Goal: Navigation & Orientation: Find specific page/section

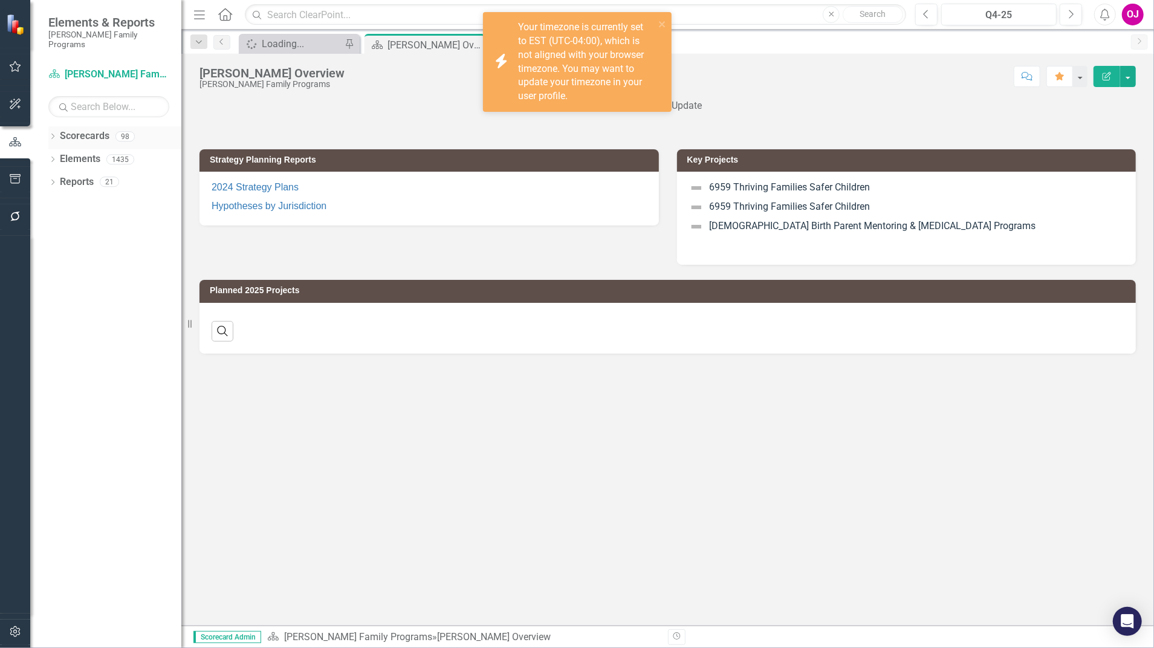
click at [53, 134] on icon "Dropdown" at bounding box center [52, 137] width 8 height 7
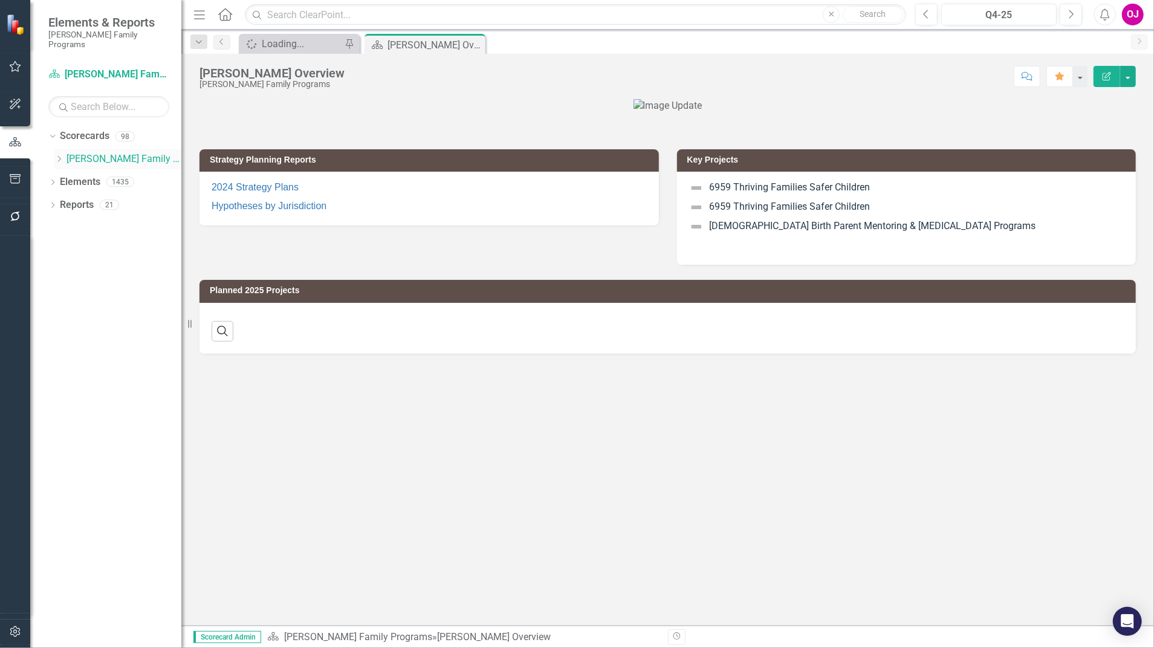
click at [61, 155] on icon "Dropdown" at bounding box center [58, 158] width 9 height 7
click at [66, 201] on icon "Dropdown" at bounding box center [70, 204] width 9 height 7
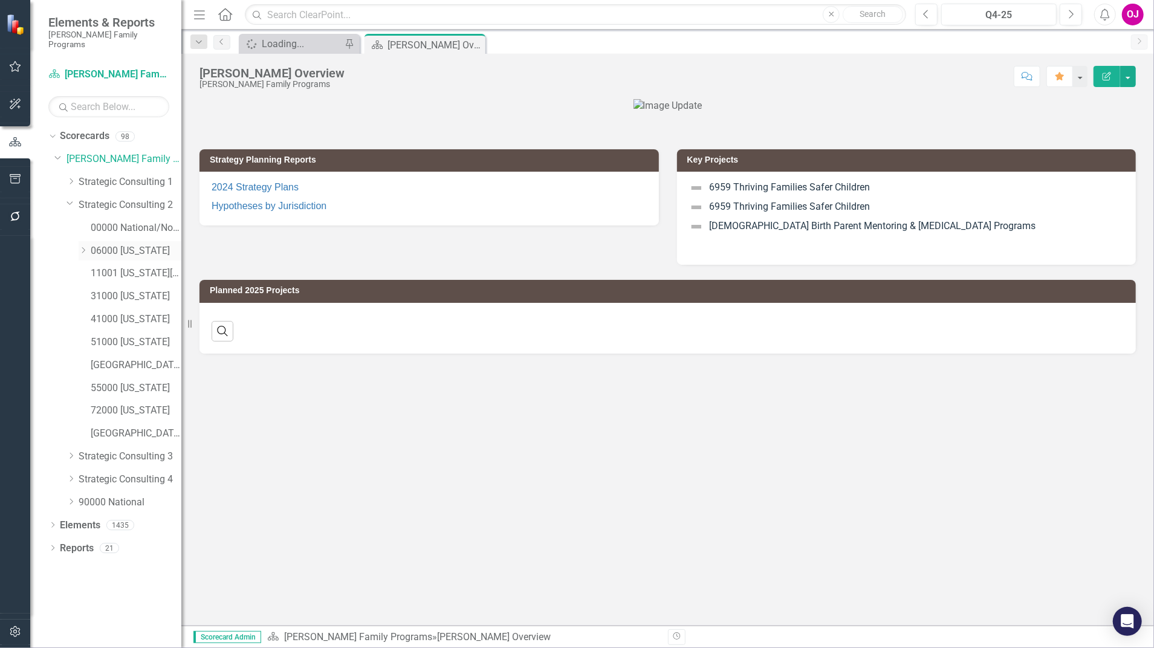
click at [82, 247] on icon "Dropdown" at bounding box center [83, 250] width 9 height 7
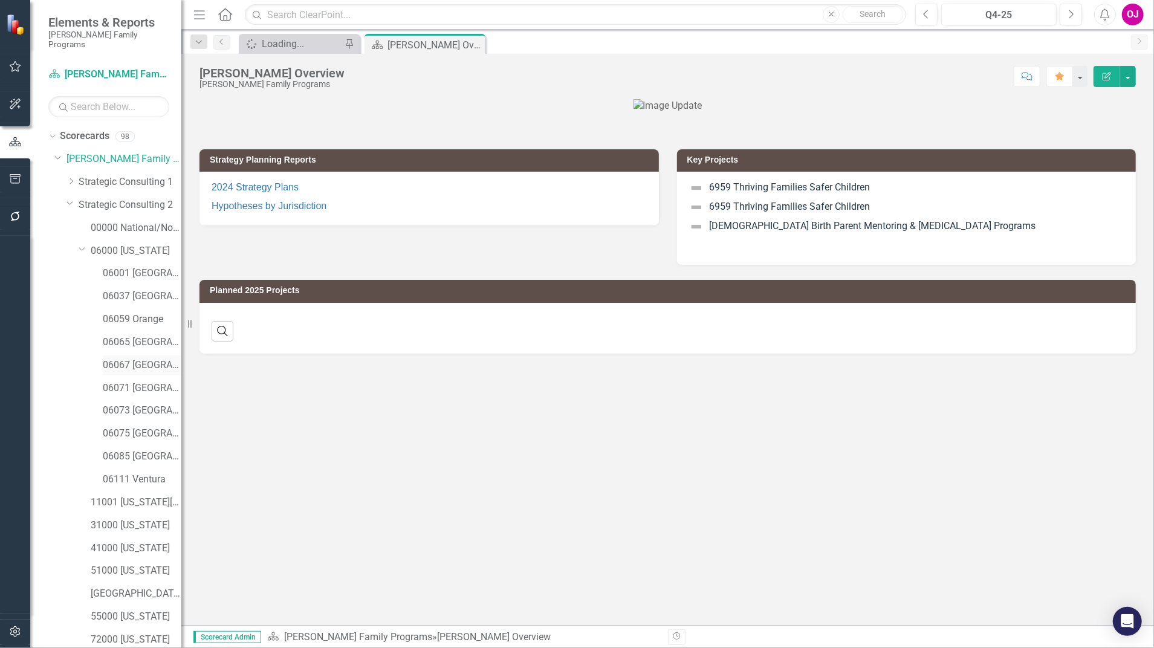
click at [143, 358] on link "06067 [GEOGRAPHIC_DATA]" at bounding box center [142, 365] width 79 height 14
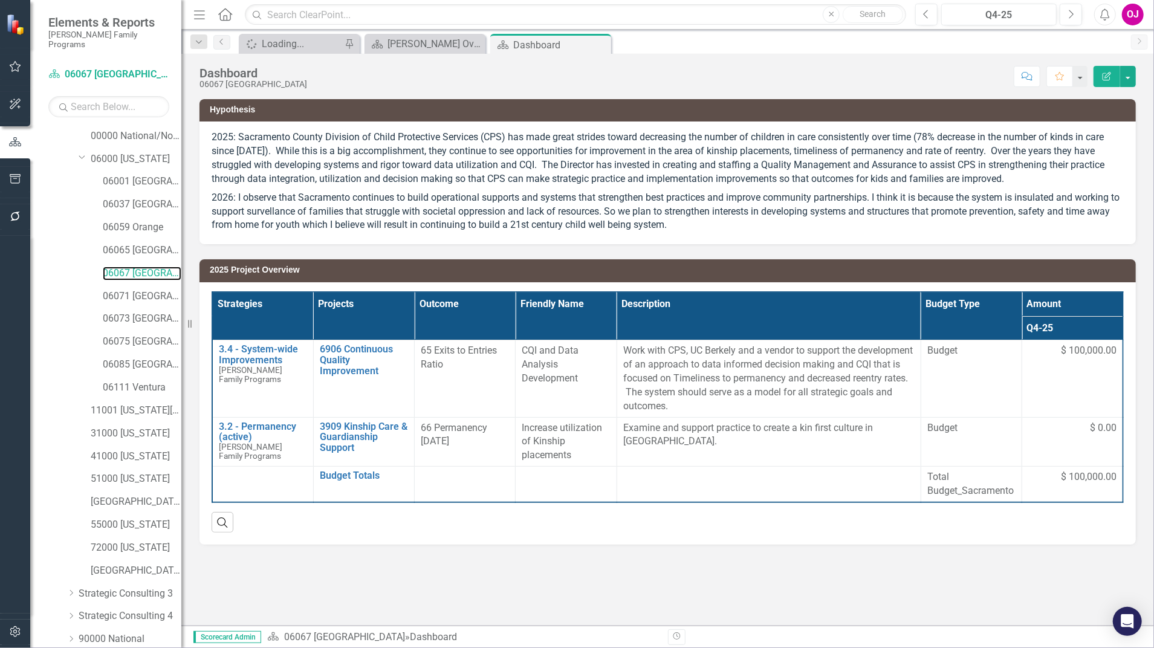
scroll to position [132, 0]
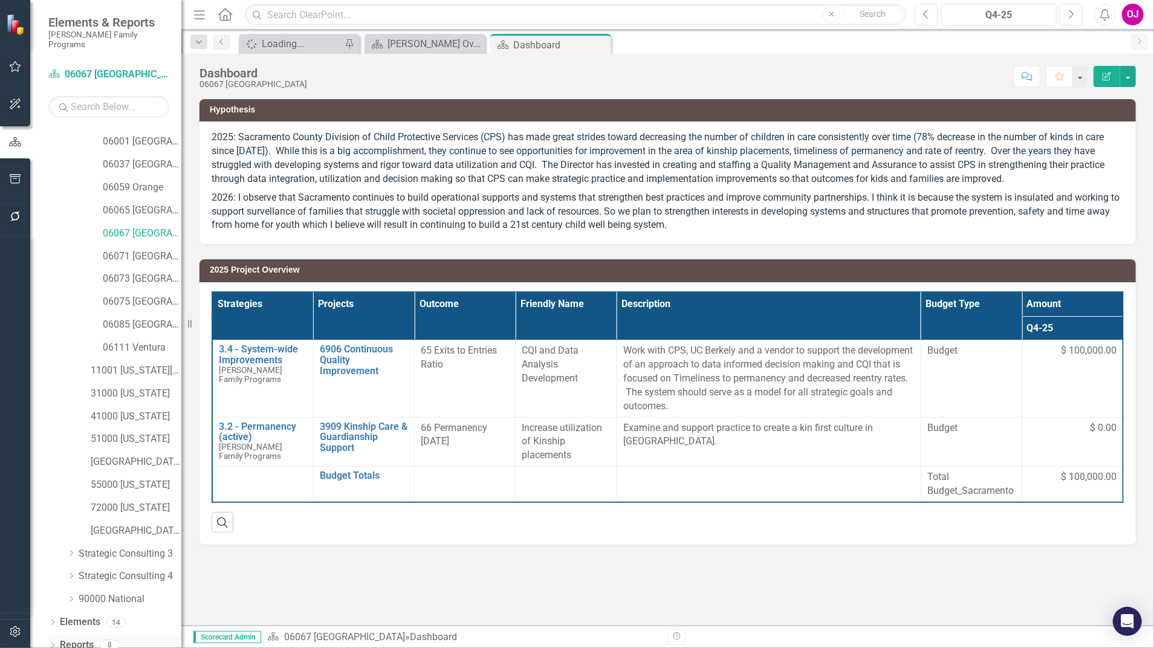
click at [53, 643] on icon "Dropdown" at bounding box center [52, 646] width 8 height 7
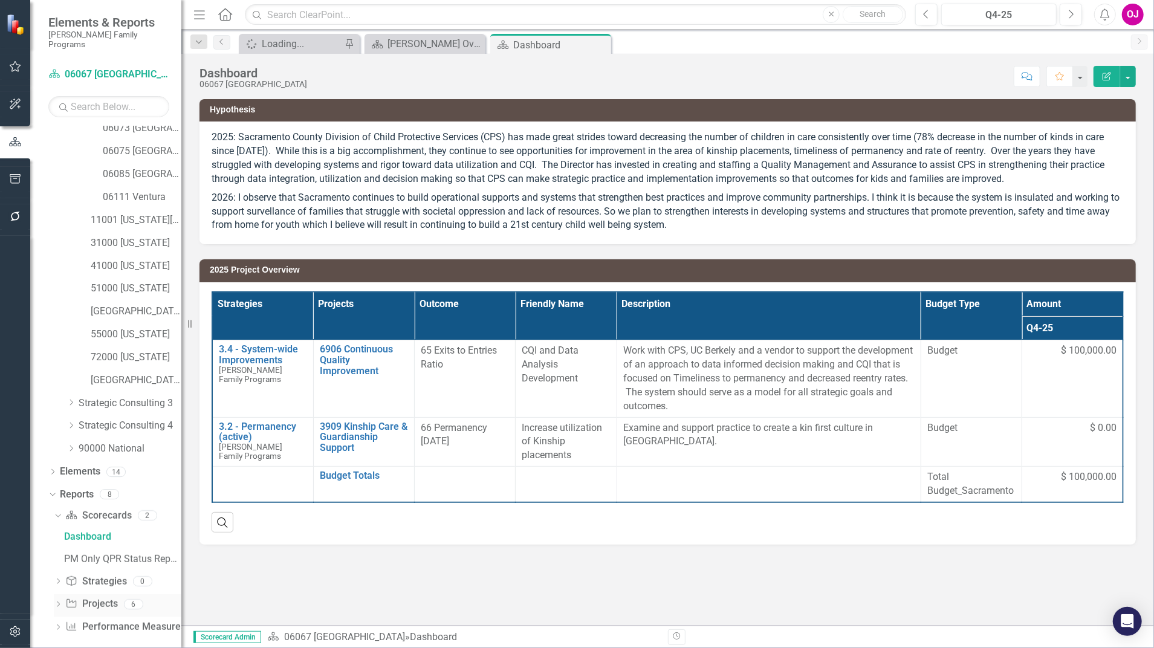
click at [60, 602] on icon "Dropdown" at bounding box center [58, 605] width 8 height 7
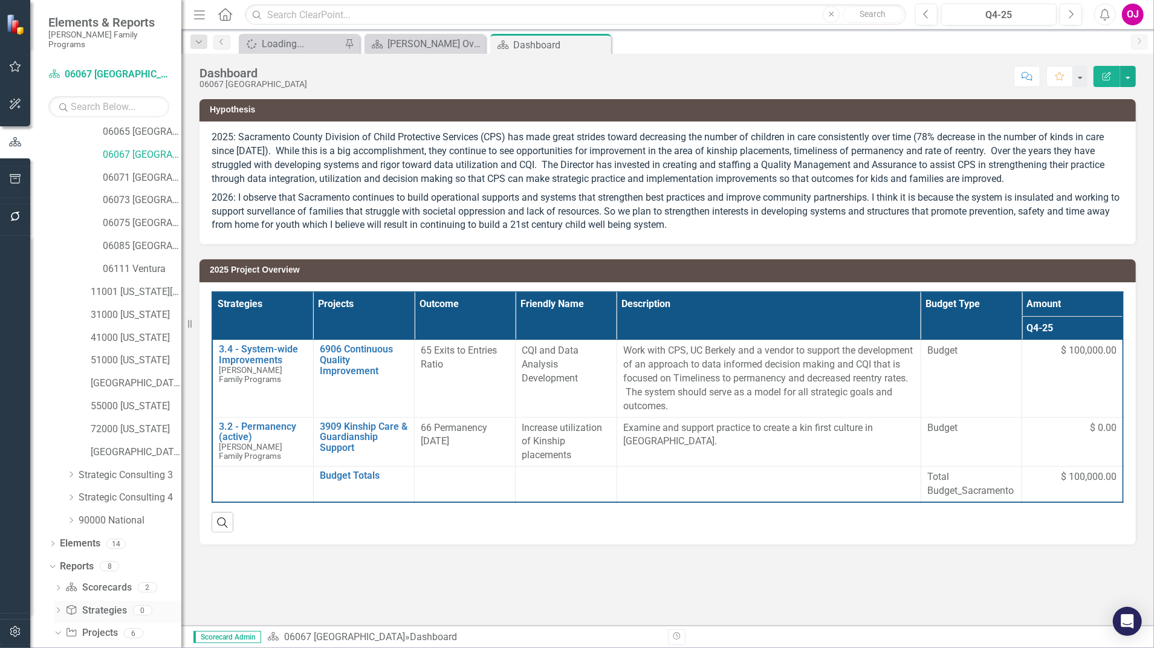
scroll to position [372, 0]
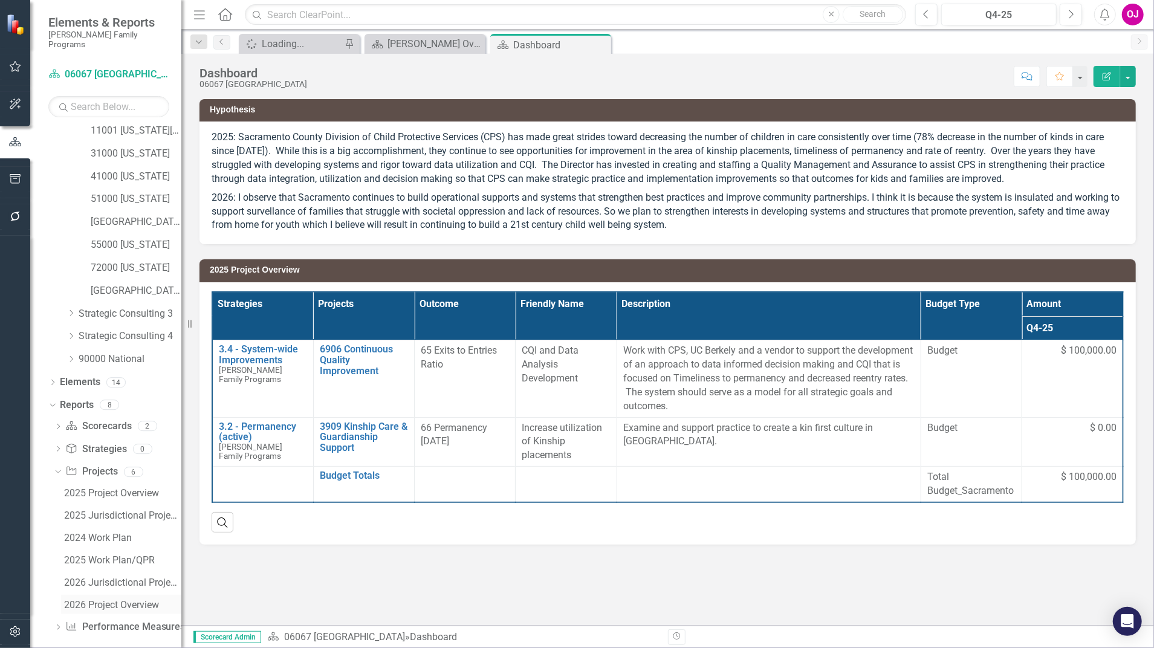
click at [118, 600] on div "2026 Project Overview" at bounding box center [122, 605] width 117 height 11
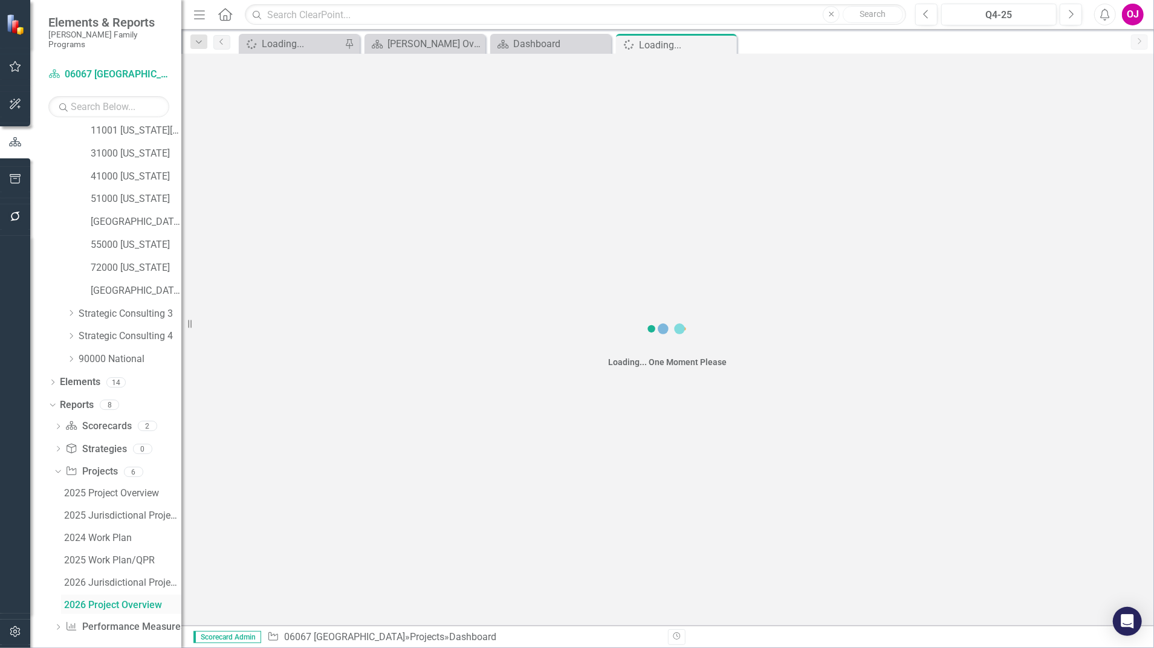
scroll to position [328, 0]
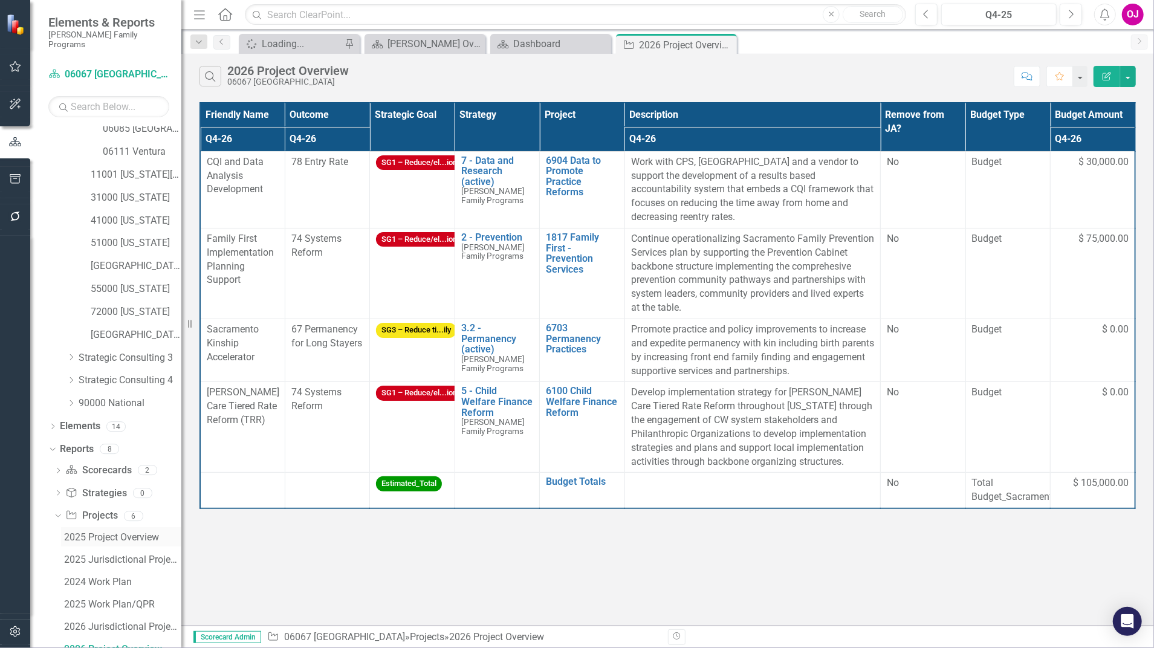
click at [123, 532] on div "2025 Project Overview" at bounding box center [122, 537] width 117 height 11
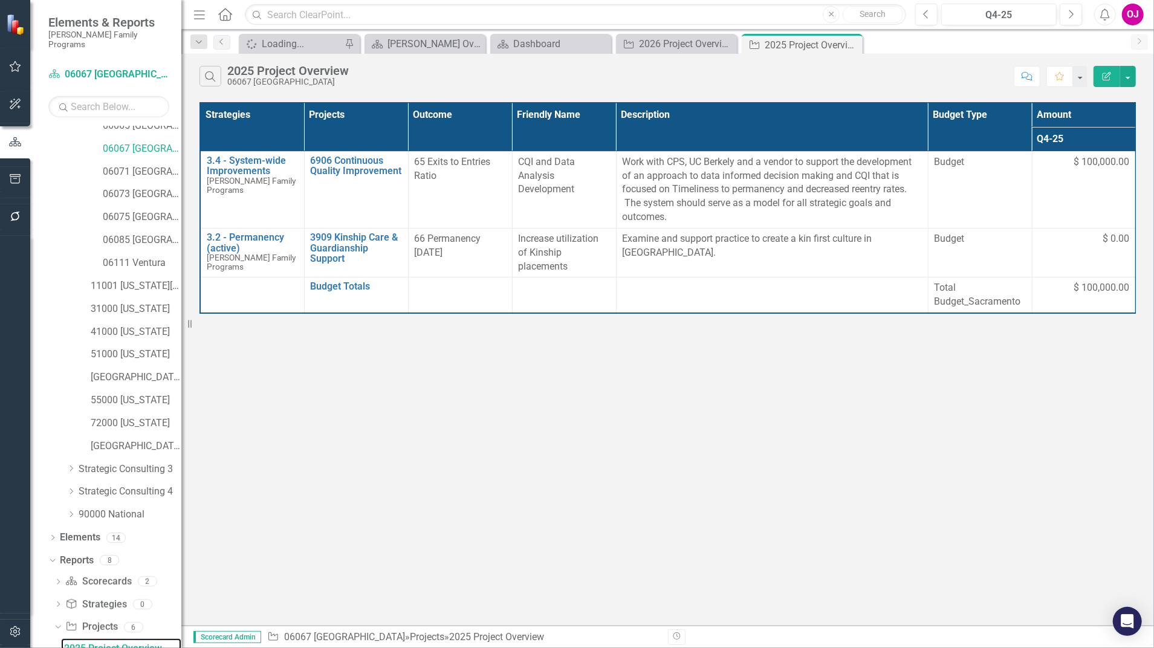
scroll to position [216, 0]
